Goal: Transaction & Acquisition: Book appointment/travel/reservation

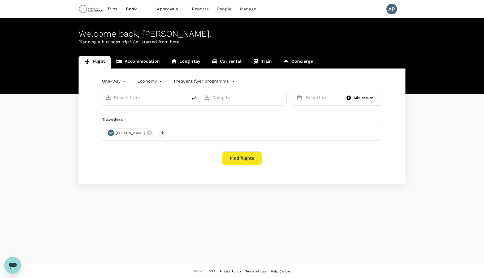
type input "roundtrip"
type input "Prince [PERSON_NAME] (YXS)"
type input "Adelaide (ADL)"
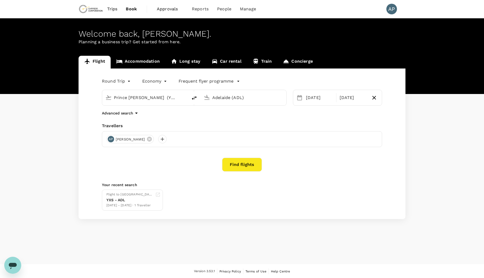
click at [245, 167] on button "Find flights" at bounding box center [242, 165] width 40 height 14
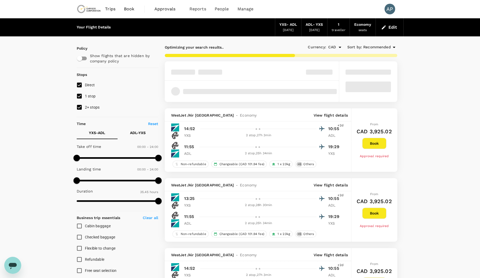
drag, startPoint x: 417, startPoint y: 221, endPoint x: 403, endPoint y: 103, distance: 118.5
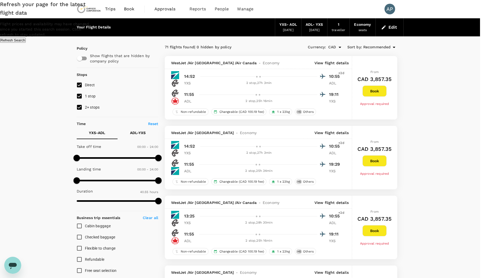
click at [26, 43] on button "Refresh Search" at bounding box center [13, 40] width 26 height 5
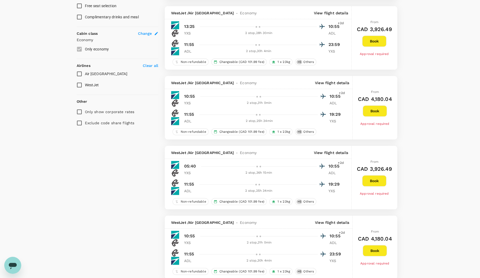
scroll to position [327, 0]
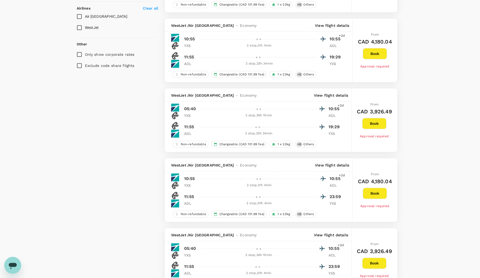
drag, startPoint x: 269, startPoint y: 126, endPoint x: 268, endPoint y: 117, distance: 8.9
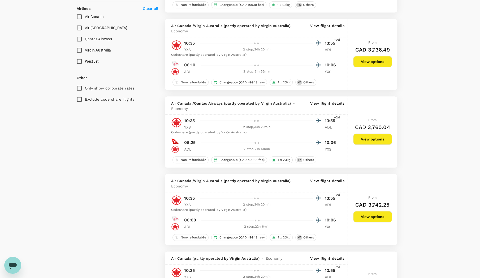
type input "2455"
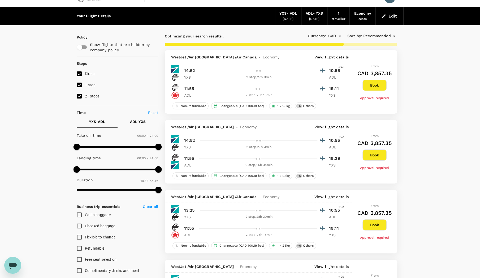
scroll to position [3, 0]
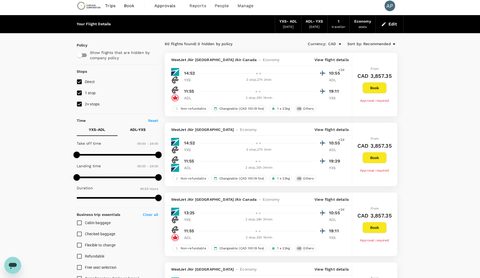
click at [374, 160] on button "Book" at bounding box center [375, 157] width 24 height 11
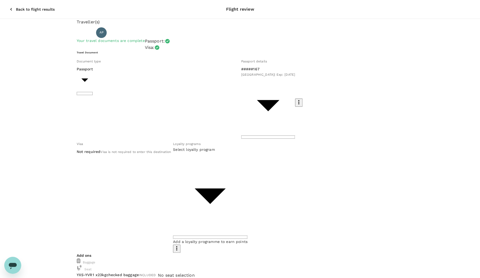
click at [8, 7] on icon "button" at bounding box center [10, 9] width 5 height 5
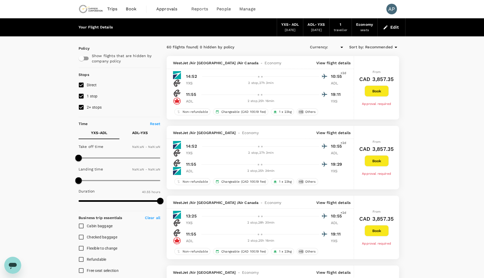
type input "CAD"
type input "1440"
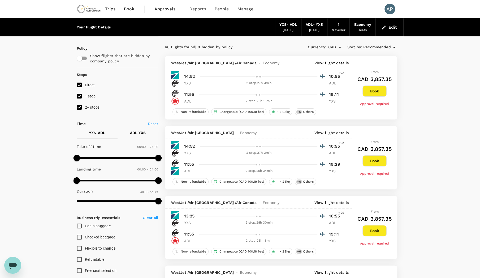
click at [330, 131] on p "View flight details" at bounding box center [332, 132] width 34 height 5
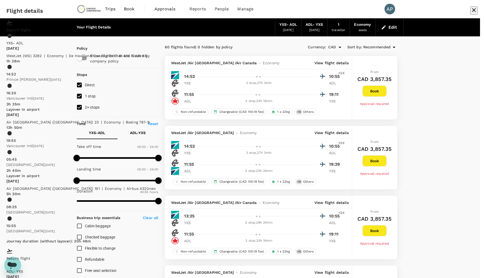
click at [471, 13] on icon "button" at bounding box center [474, 10] width 6 height 6
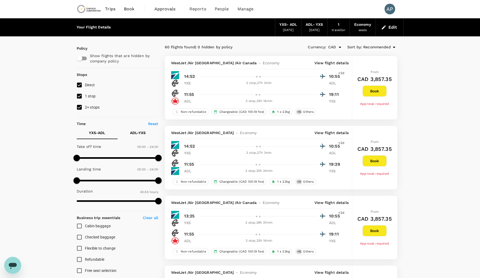
click at [382, 161] on button "Book" at bounding box center [375, 160] width 24 height 11
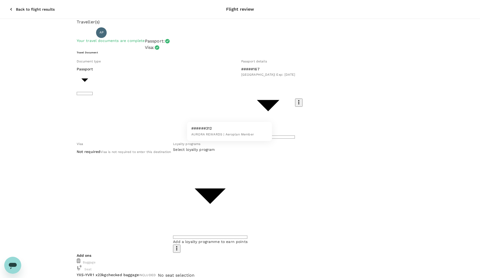
click at [233, 114] on div at bounding box center [242, 139] width 484 height 278
click at [248, 114] on div at bounding box center [242, 139] width 484 height 278
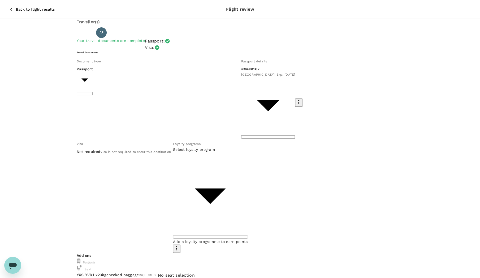
click at [291, 105] on div "Travel Document Document type Passport Passport ​ Passport details #####167 Can…" at bounding box center [240, 152] width 327 height 202
click at [248, 240] on span "Add a loyalty programme to earn points" at bounding box center [210, 242] width 75 height 4
click at [180, 245] on icon "button" at bounding box center [177, 248] width 6 height 6
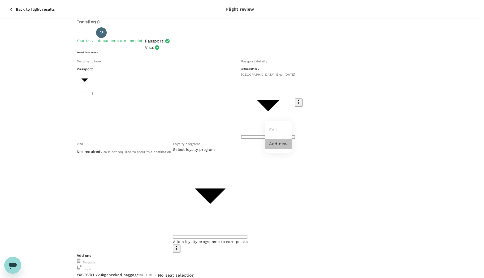
click at [278, 145] on li "Add new" at bounding box center [278, 144] width 27 height 10
type input "w"
click at [350, 56] on p "WestJet Rewards" at bounding box center [337, 53] width 32 height 5
type input "WestJet Rewards"
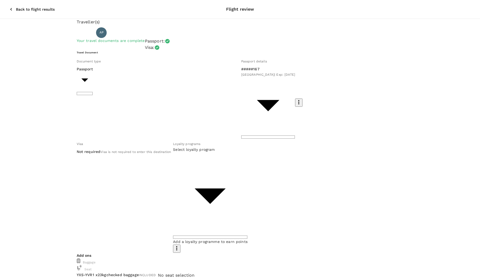
paste input "703439273"
type input "703439273"
type input "ef34b672-eace-4681-b67f-043e47eede4d"
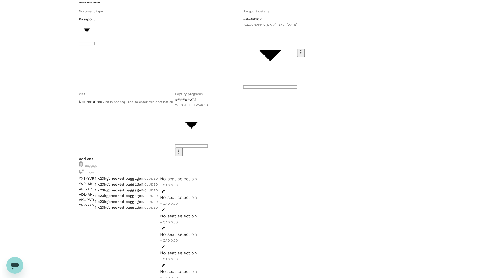
scroll to position [53, 0]
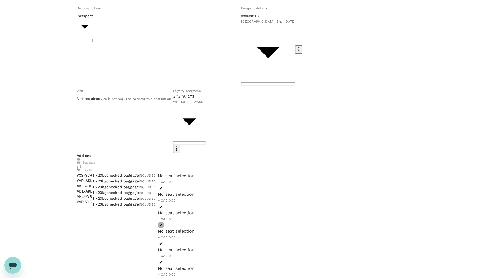
click at [164, 222] on button "button" at bounding box center [161, 225] width 6 height 6
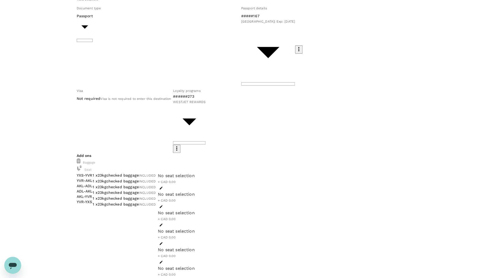
click at [163, 205] on icon "button" at bounding box center [161, 207] width 4 height 4
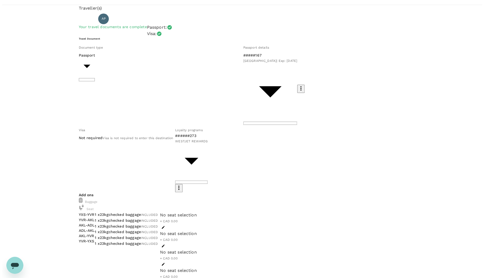
scroll to position [14, 0]
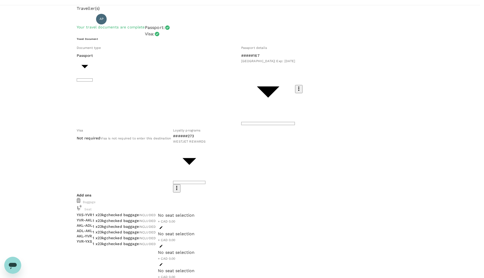
type input "9c4289b1-14a3-4119-8736-521306e5ca8f"
click at [428, 92] on div at bounding box center [242, 139] width 484 height 278
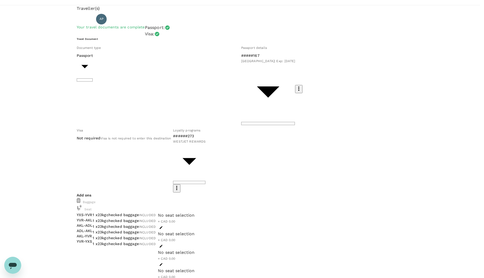
drag, startPoint x: 151, startPoint y: 97, endPoint x: 188, endPoint y: 97, distance: 37.7
type textarea "Travel to ADL to participate in Accelerad LINAC commissioning"
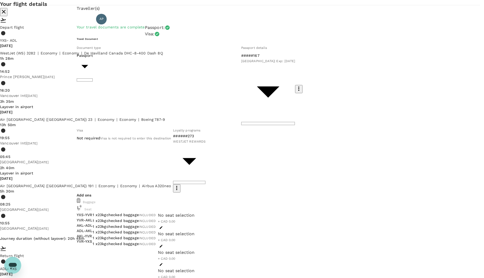
scroll to position [250, 0]
drag, startPoint x: 156, startPoint y: 259, endPoint x: 167, endPoint y: 259, distance: 11.2
drag, startPoint x: 171, startPoint y: 258, endPoint x: 174, endPoint y: 258, distance: 2.9
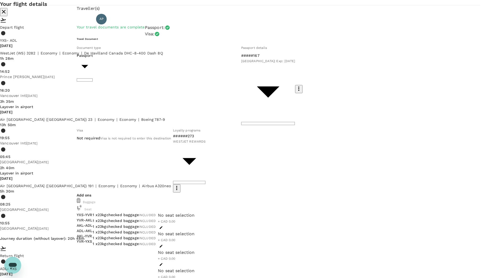
drag, startPoint x: 227, startPoint y: 255, endPoint x: 246, endPoint y: 255, distance: 18.9
drag, startPoint x: 221, startPoint y: 260, endPoint x: 235, endPoint y: 260, distance: 14.3
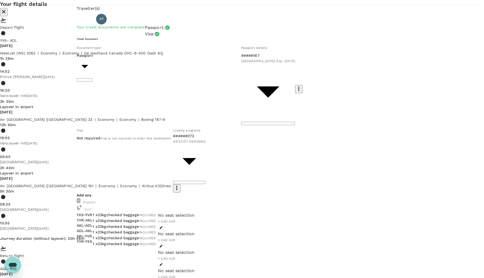
click at [452, 95] on div "Your flight details Depart flight YXS - ADL Fri, 24 Oct WestJet (WS) 3282 | eco…" at bounding box center [242, 239] width 484 height 479
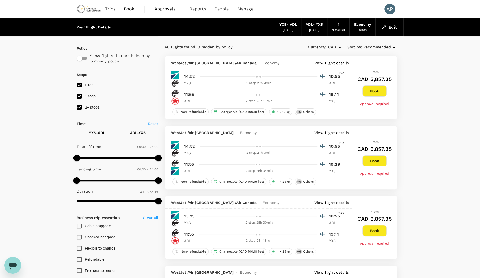
click at [316, 30] on div "[DATE]" at bounding box center [314, 30] width 11 height 5
click at [392, 30] on button "Edit" at bounding box center [389, 27] width 19 height 8
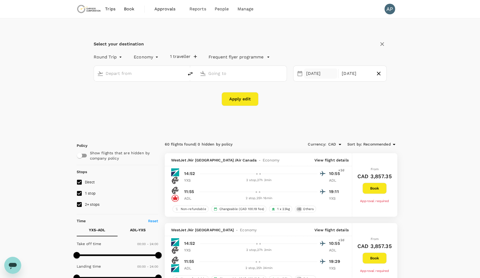
type input "Prince George (YXS)"
type input "Adelaide (ADL)"
click at [362, 72] on div "09 Nov" at bounding box center [356, 74] width 33 height 10
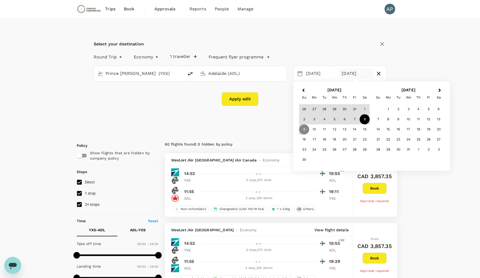
click at [367, 120] on div "8" at bounding box center [365, 119] width 10 height 10
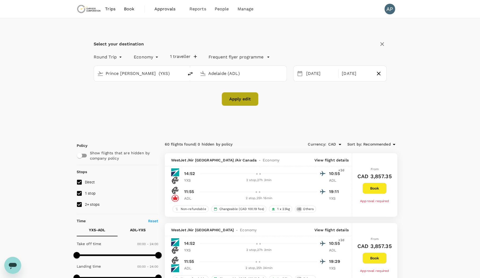
click at [245, 96] on button "Apply edit" at bounding box center [240, 99] width 37 height 14
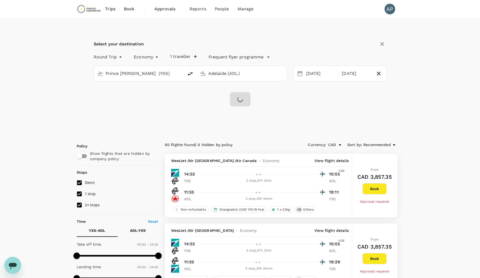
checkbox input "false"
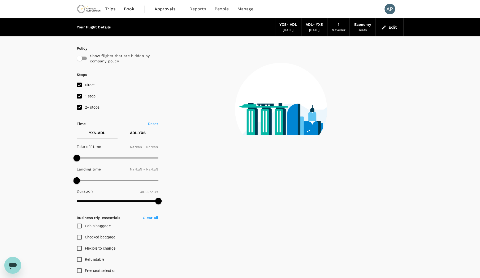
type input "1440"
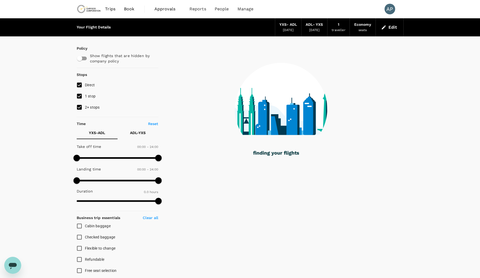
type input "2175"
checkbox input "true"
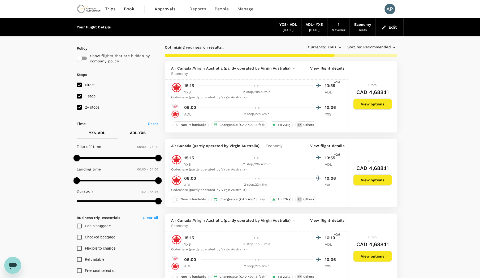
type input "2455"
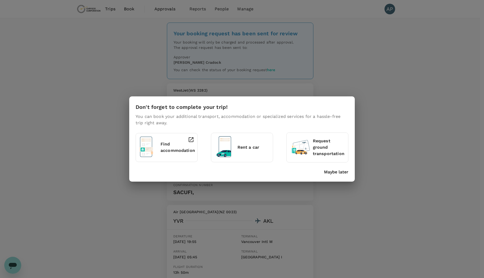
click at [336, 172] on p "Maybe later" at bounding box center [336, 172] width 24 height 6
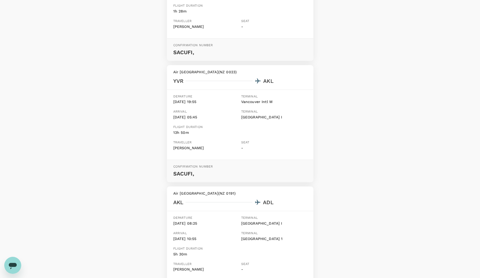
scroll to position [159, 0]
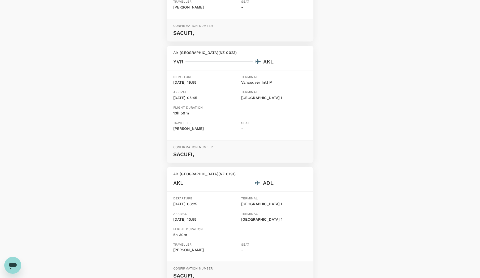
click at [421, 185] on div "Your booking request has been sent for review Your booking will only be charged…" at bounding box center [240, 271] width 480 height 825
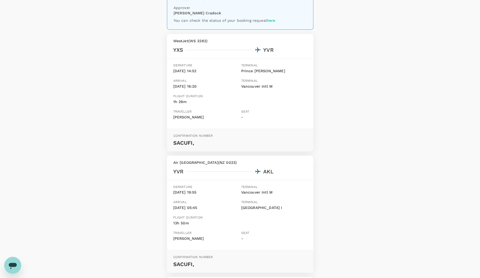
scroll to position [0, 0]
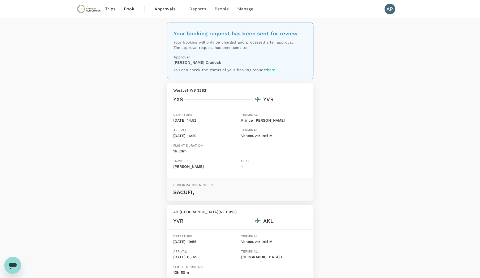
drag, startPoint x: 352, startPoint y: 191, endPoint x: 330, endPoint y: 84, distance: 109.6
click at [133, 10] on span "Book" at bounding box center [129, 9] width 11 height 6
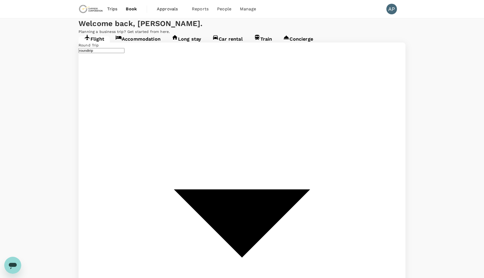
click at [150, 46] on link "Accommodation" at bounding box center [138, 41] width 56 height 10
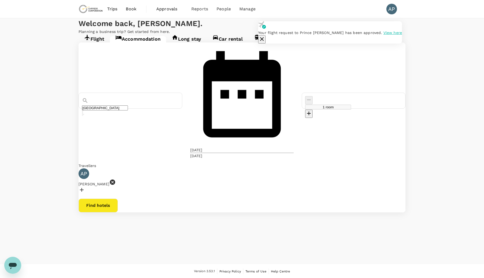
click at [265, 36] on icon "button" at bounding box center [262, 39] width 6 height 6
click at [203, 153] on div "08 Nov" at bounding box center [196, 155] width 12 height 5
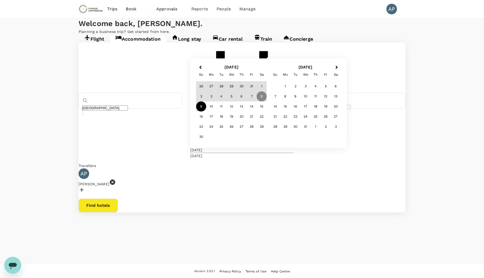
click at [206, 112] on div "9" at bounding box center [201, 106] width 10 height 10
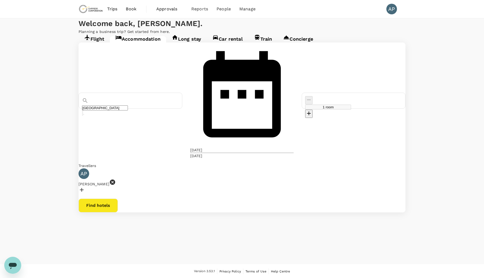
click at [203, 147] on div "[DATE]" at bounding box center [196, 149] width 12 height 5
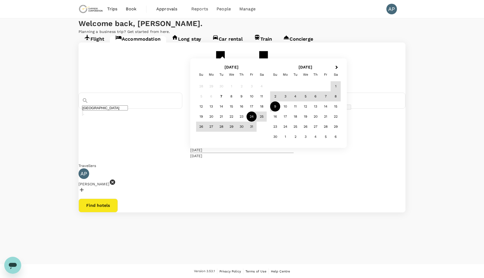
click at [312, 34] on p "Planning a business trip? Get started from here." at bounding box center [242, 31] width 327 height 5
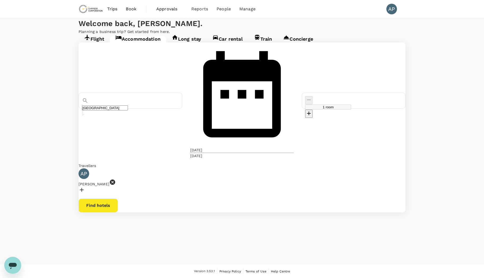
click at [203, 147] on div "24 Oct" at bounding box center [196, 149] width 12 height 5
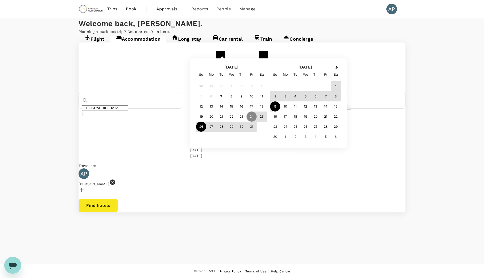
click at [206, 132] on div "26" at bounding box center [201, 127] width 10 height 10
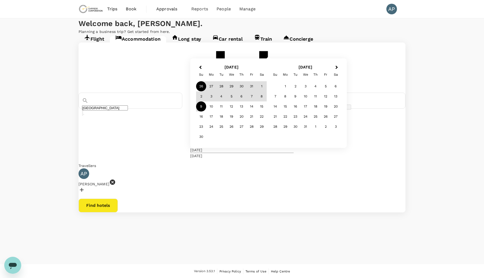
click at [438, 144] on div "Flight Accommodation Long stay Car rental Train Concierge Adelaide Selected dat…" at bounding box center [242, 123] width 484 height 178
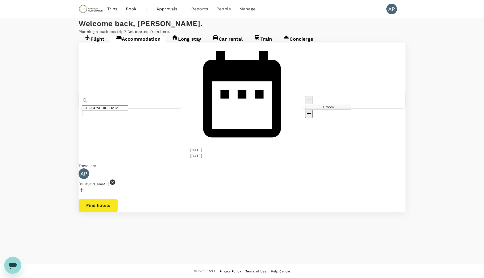
click at [128, 105] on input "Adelaide" at bounding box center [105, 107] width 46 height 5
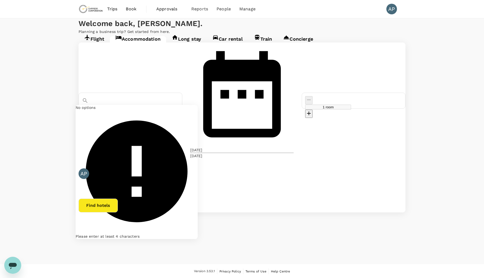
click at [118, 199] on button "Find hotels" at bounding box center [98, 206] width 39 height 14
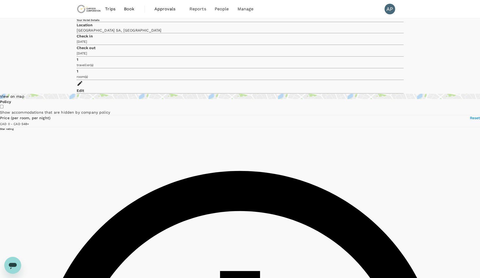
type input "595"
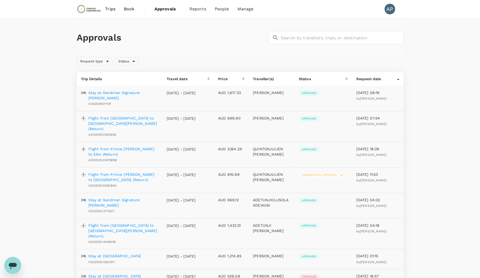
click at [108, 10] on span "Trips" at bounding box center [110, 9] width 10 height 6
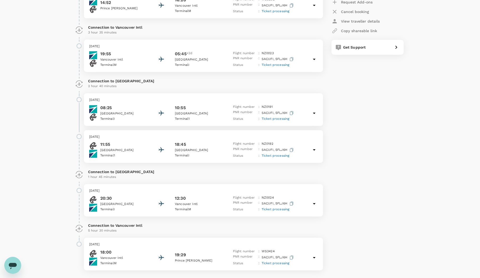
scroll to position [157, 0]
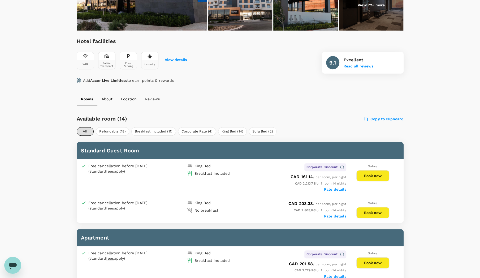
scroll to position [157, 0]
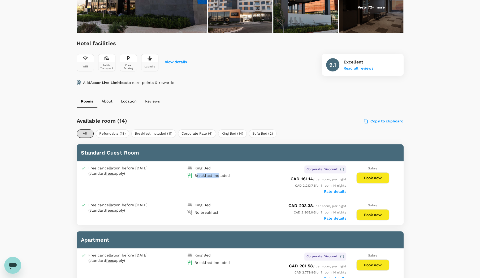
drag, startPoint x: 197, startPoint y: 176, endPoint x: 225, endPoint y: 175, distance: 28.2
click at [218, 175] on div "Breakfast included" at bounding box center [213, 175] width 36 height 5
click at [225, 175] on div "Breakfast included" at bounding box center [213, 175] width 36 height 5
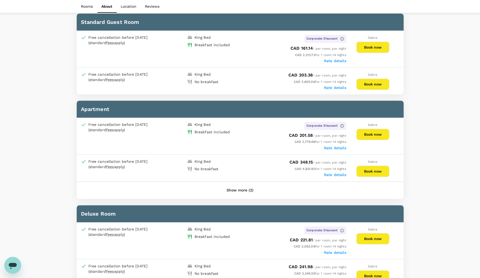
scroll to position [237, 0]
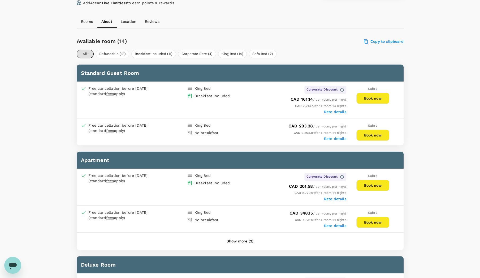
drag, startPoint x: 339, startPoint y: 112, endPoint x: 288, endPoint y: 109, distance: 51.4
click at [288, 109] on div "Rate details" at bounding box center [293, 111] width 106 height 5
click at [332, 112] on label "Rate details" at bounding box center [335, 112] width 22 height 4
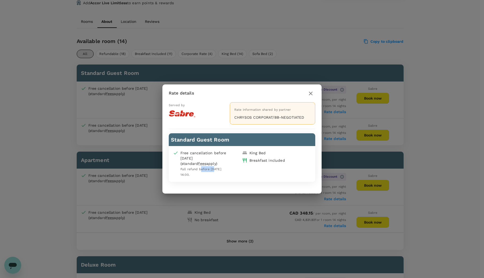
drag, startPoint x: 200, startPoint y: 169, endPoint x: 214, endPoint y: 170, distance: 13.6
click at [214, 170] on span "Full refund before 2025-10-25 14:00." at bounding box center [201, 172] width 41 height 10
click at [215, 170] on span "Full refund before 2025-10-25 14:00." at bounding box center [201, 172] width 41 height 10
click at [310, 94] on icon "button" at bounding box center [311, 93] width 6 height 6
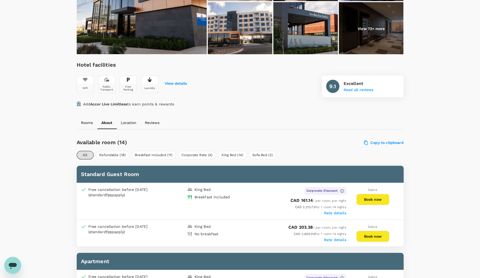
scroll to position [159, 0]
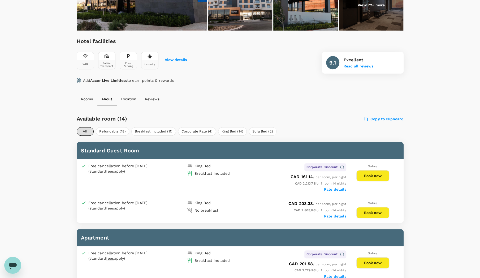
click at [370, 178] on button "Book now" at bounding box center [373, 175] width 33 height 11
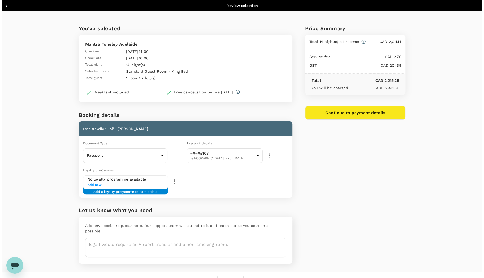
scroll to position [2, 0]
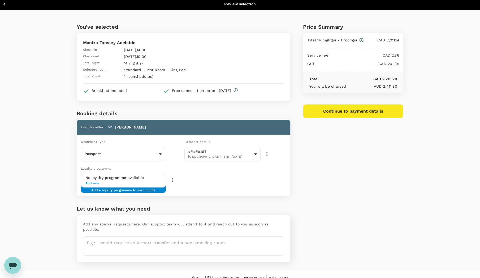
click at [374, 116] on button "Continue to payment details" at bounding box center [353, 111] width 101 height 14
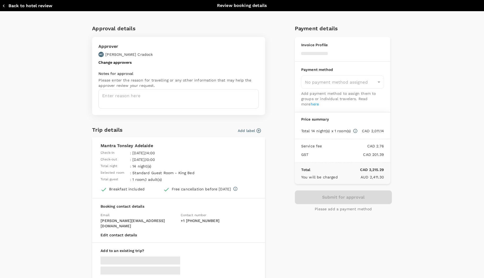
type input "9c4289b1-14a3-4119-8736-521306e5ca8f"
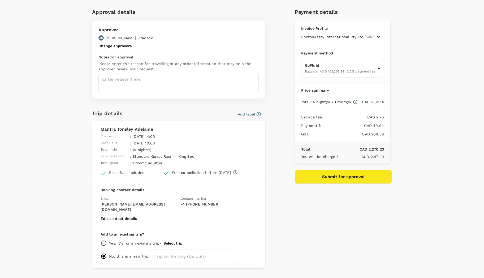
scroll to position [24, 0]
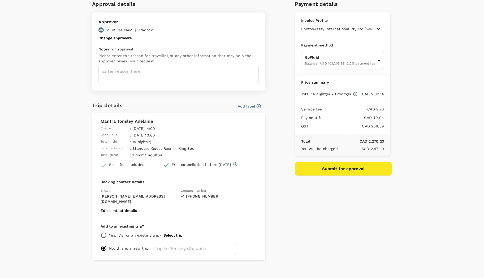
click at [131, 233] on p "Yes, it's for an existing trip -" at bounding box center [135, 235] width 52 height 5
click at [103, 232] on input "radio" at bounding box center [104, 235] width 6 height 6
radio input "true"
radio input "false"
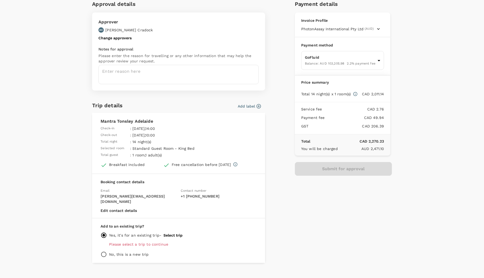
click at [141, 242] on p "Please select a trip to continue" at bounding box center [183, 244] width 148 height 5
click at [172, 233] on button "Select trip" at bounding box center [173, 235] width 19 height 4
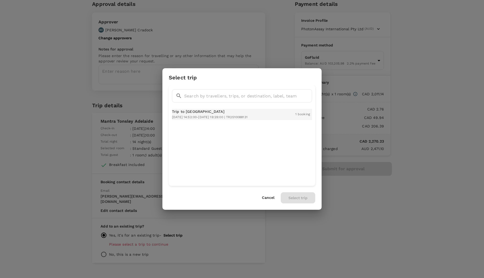
click at [200, 114] on p "Trip to Adelaide" at bounding box center [210, 111] width 76 height 5
click at [300, 197] on button "Select trip" at bounding box center [298, 197] width 35 height 11
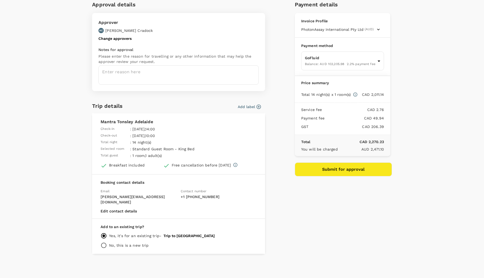
scroll to position [18, 0]
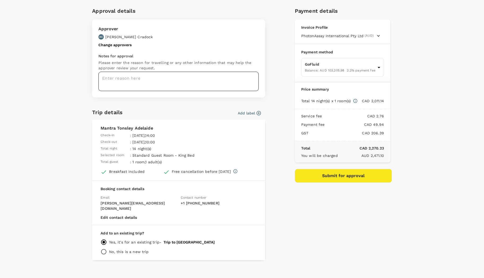
click at [169, 77] on textarea at bounding box center [179, 81] width 160 height 19
type textarea "S"
type textarea "T"
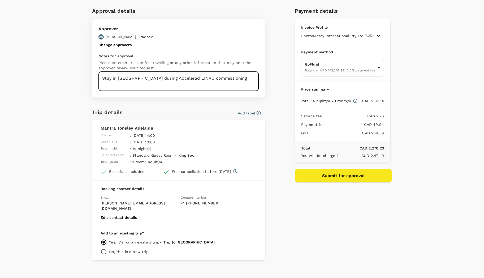
type textarea "Stay in ADL during Accelerad LINAC commissioning"
click at [302, 215] on div "Payment details Invoice Profile PhotonAssay International Pty Ltd (AUD) Busines…" at bounding box center [341, 131] width 101 height 258
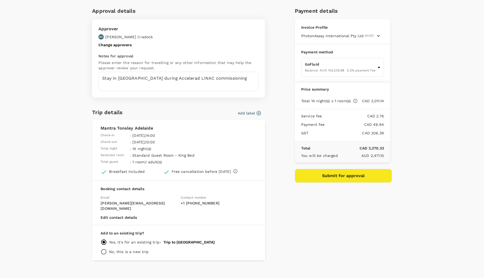
click at [319, 174] on button "Submit for approval" at bounding box center [343, 176] width 97 height 14
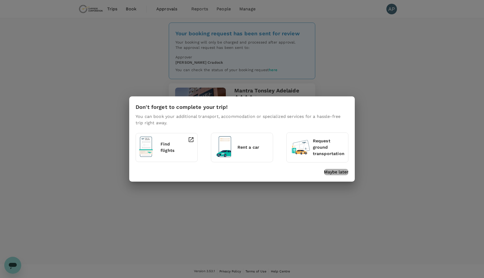
drag, startPoint x: 336, startPoint y: 174, endPoint x: 274, endPoint y: 186, distance: 63.1
click at [336, 174] on p "Maybe later" at bounding box center [336, 172] width 24 height 6
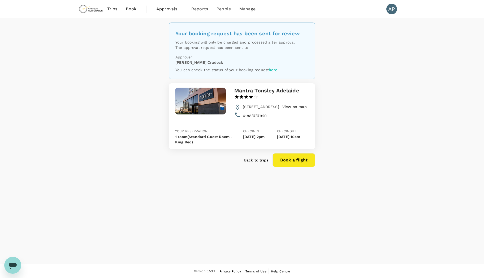
click at [102, 86] on div "Your booking request has been sent for review Your booking will only be charged…" at bounding box center [242, 141] width 484 height 246
click at [371, 110] on div "Your booking request has been sent for review Your booking will only be charged…" at bounding box center [242, 141] width 484 height 246
